Goal: Task Accomplishment & Management: Manage account settings

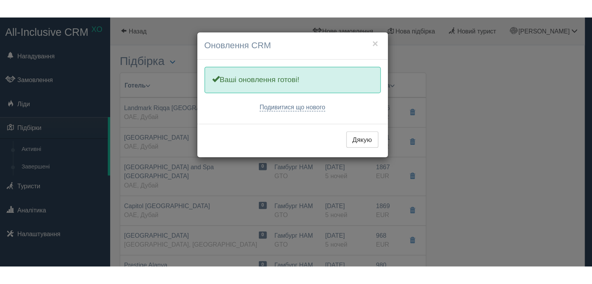
scroll to position [584, 0]
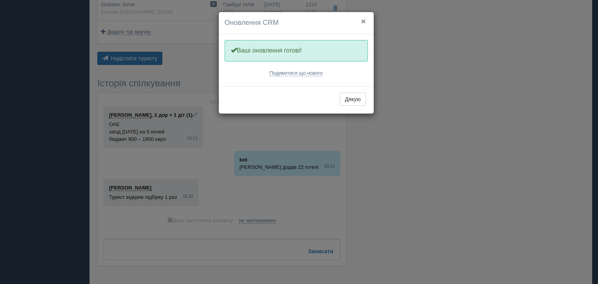
click at [361, 19] on button "×" at bounding box center [363, 21] width 5 height 8
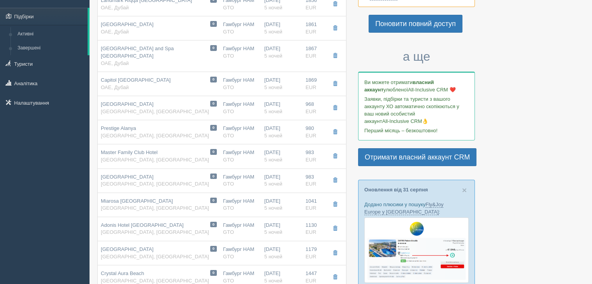
scroll to position [0, 0]
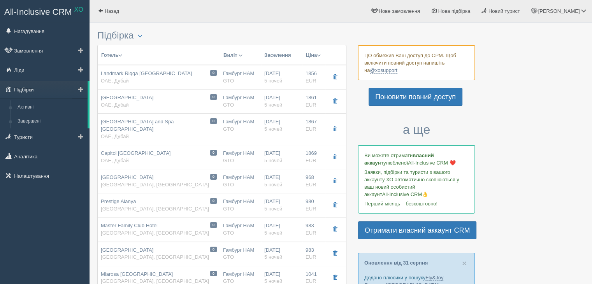
click at [42, 95] on link "Підбірки" at bounding box center [44, 89] width 88 height 17
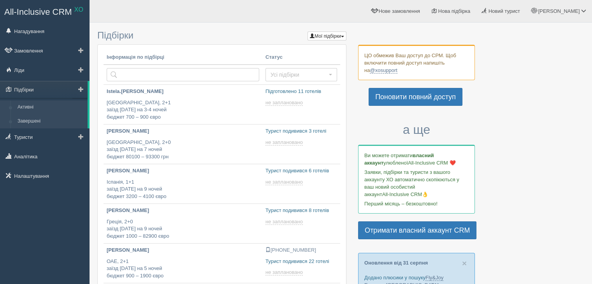
click at [39, 122] on link "Завершені" at bounding box center [51, 121] width 74 height 14
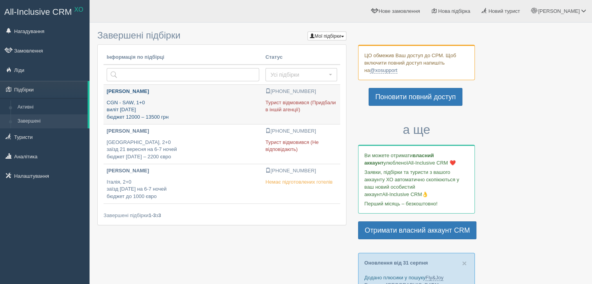
click at [230, 99] on p "CGN - SAW, 1+0 виліт 24 грудня бюджет 12000 – 13500 грн" at bounding box center [183, 110] width 153 height 22
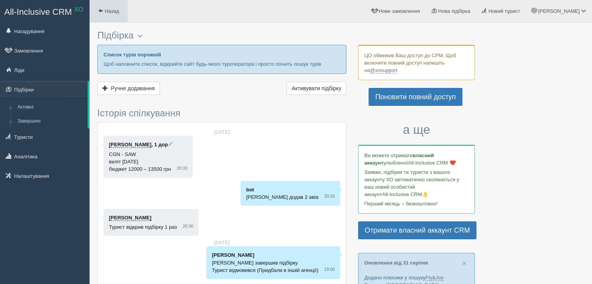
click at [101, 11] on span at bounding box center [100, 10] width 5 height 5
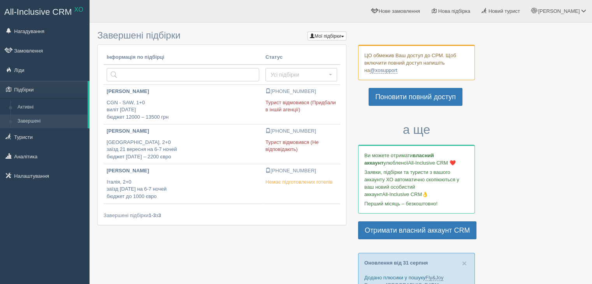
click at [101, 11] on div "[PERSON_NAME] Мій профіль Моя аналітика Для туристів Допомога" at bounding box center [341, 11] width 503 height 23
click at [53, 92] on link "Підбірки" at bounding box center [44, 89] width 88 height 17
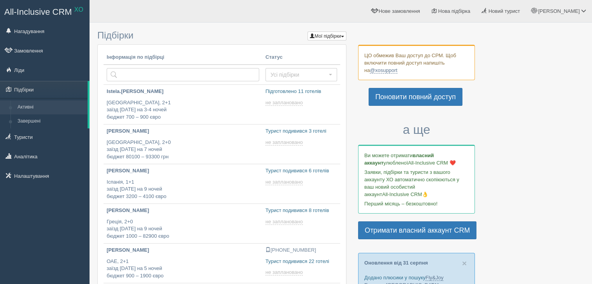
type input "2025-09-01 18:55"
